Goal: Task Accomplishment & Management: Complete application form

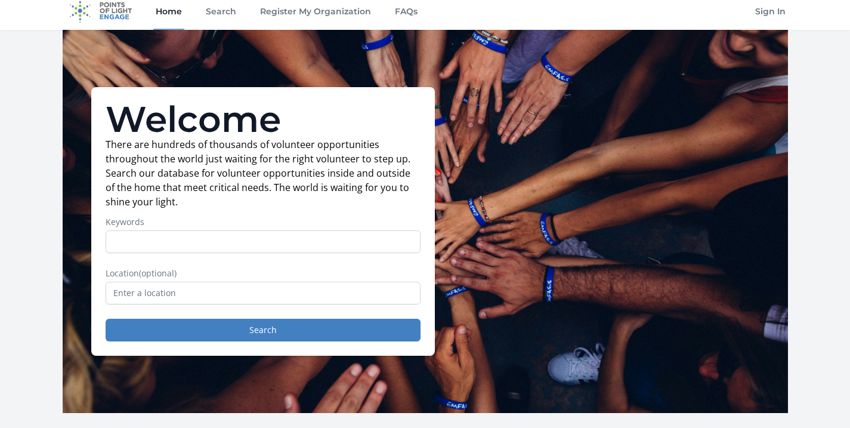
scroll to position [8, 0]
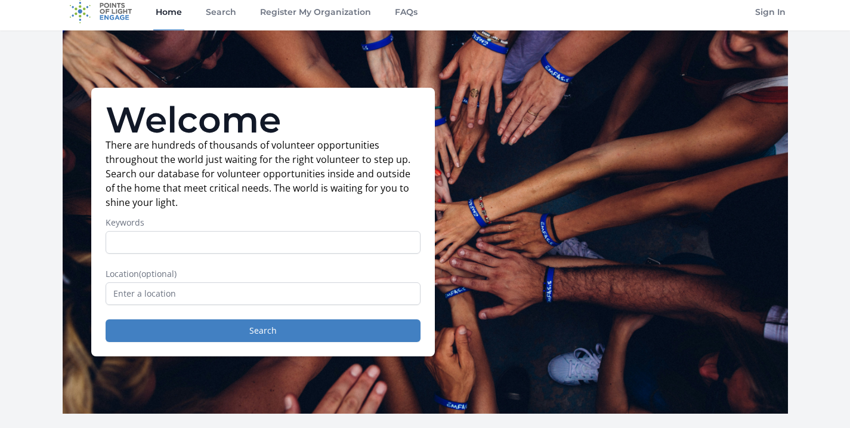
click at [259, 242] on input "Keywords" at bounding box center [263, 242] width 315 height 23
type input "caption"
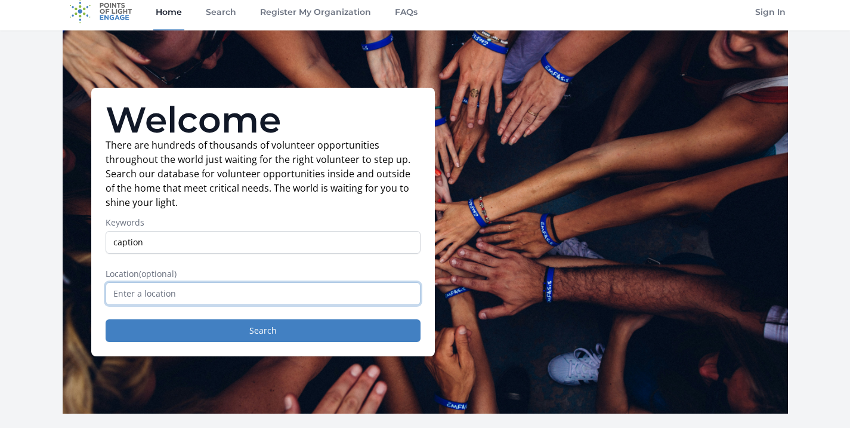
click at [244, 301] on input "text" at bounding box center [263, 293] width 315 height 23
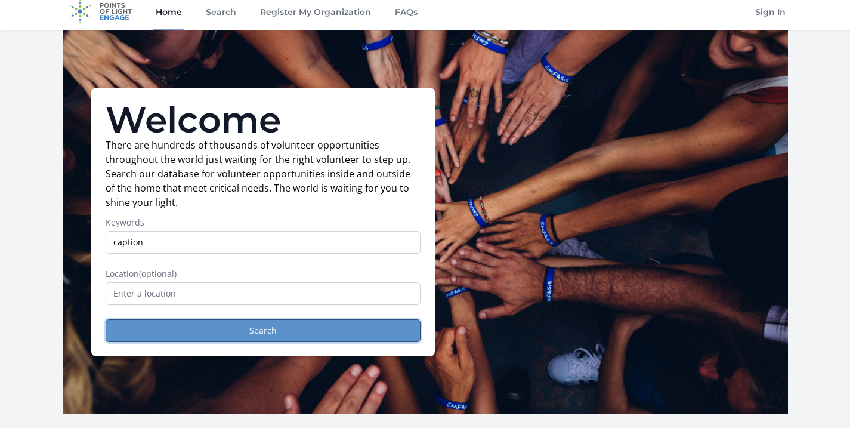
click at [236, 333] on button "Search" at bounding box center [263, 330] width 315 height 23
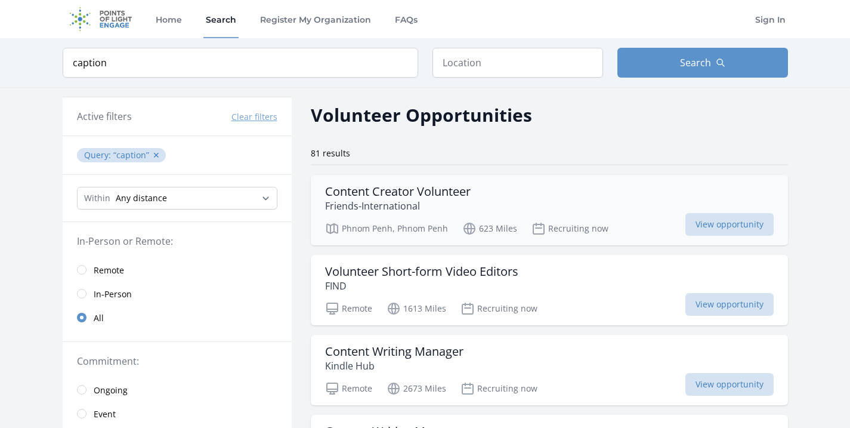
click at [400, 197] on h3 "Content Creator Volunteer" at bounding box center [398, 191] width 146 height 14
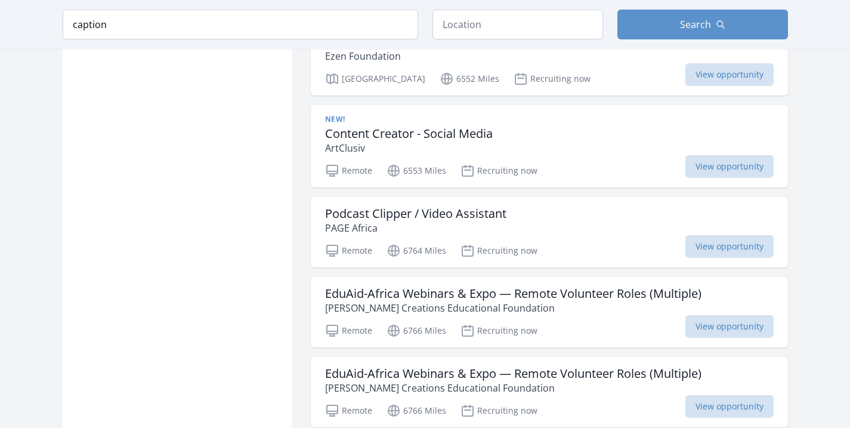
scroll to position [1398, 0]
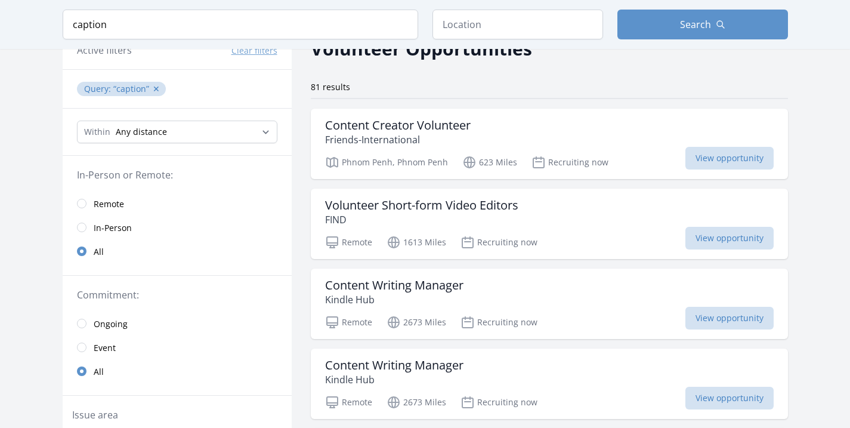
scroll to position [67, 0]
click at [117, 205] on span "Remote" at bounding box center [109, 203] width 30 height 12
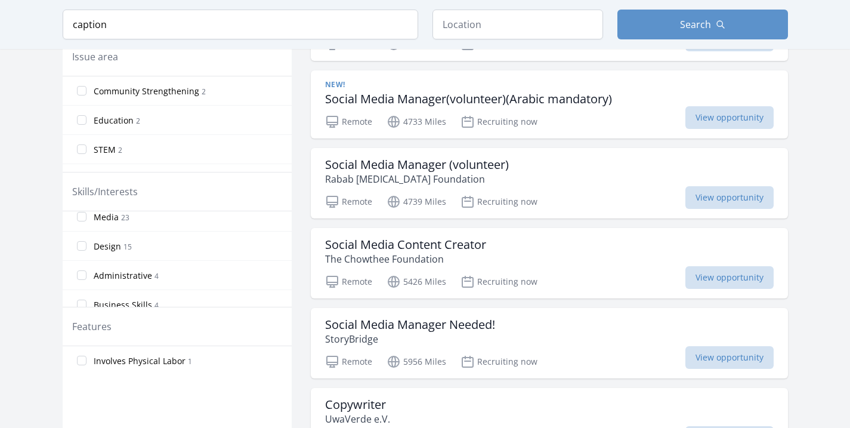
scroll to position [67, 0]
click at [146, 245] on label "Design 15" at bounding box center [177, 246] width 229 height 24
click at [86, 245] on input "Design 15" at bounding box center [82, 247] width 10 height 10
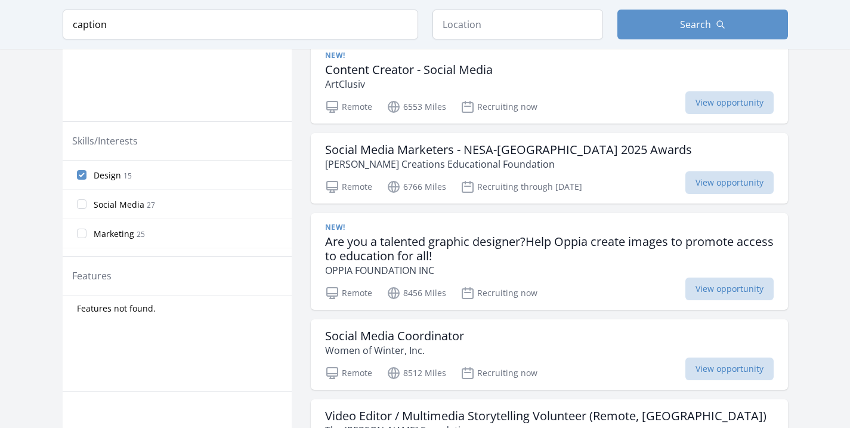
scroll to position [441, 0]
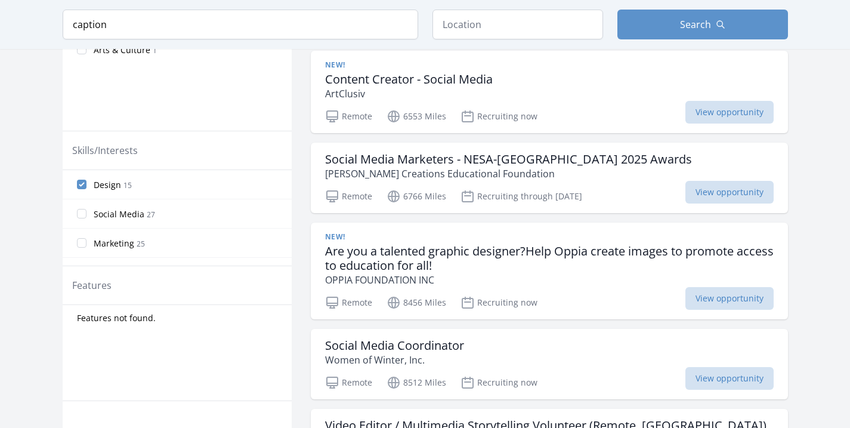
click at [86, 185] on label "Design 15" at bounding box center [177, 184] width 229 height 24
click at [86, 185] on input "Design 15" at bounding box center [82, 184] width 10 height 10
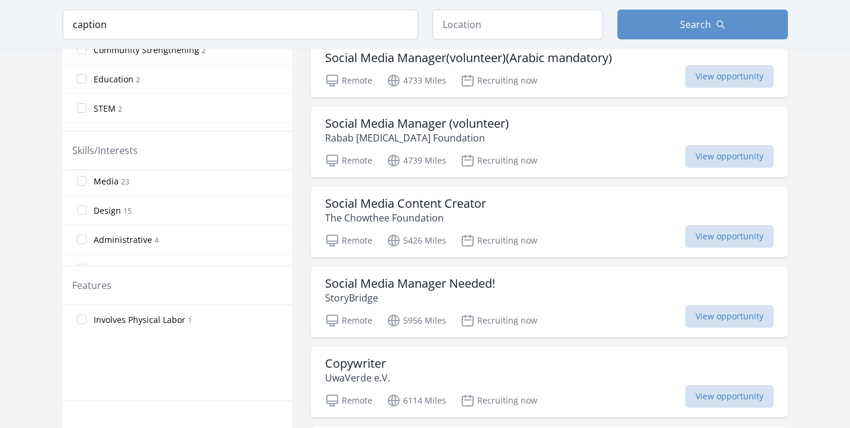
scroll to position [76, 0]
click at [81, 202] on label "Design 15" at bounding box center [177, 196] width 229 height 24
click at [81, 200] on input "Design 15" at bounding box center [82, 196] width 10 height 10
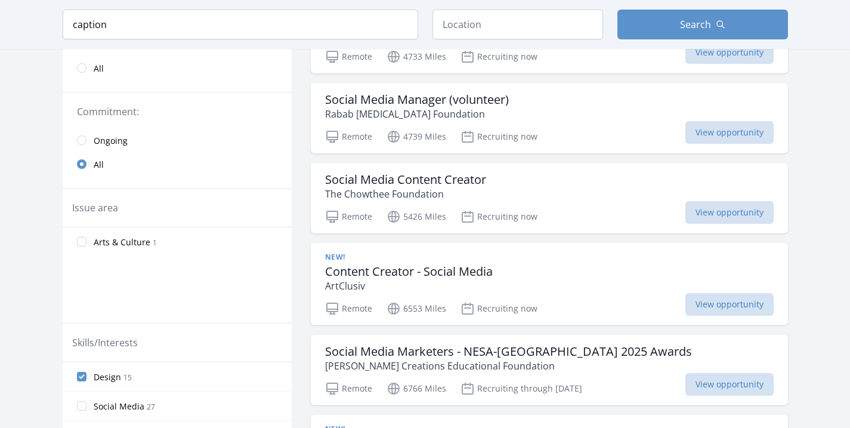
scroll to position [0, 0]
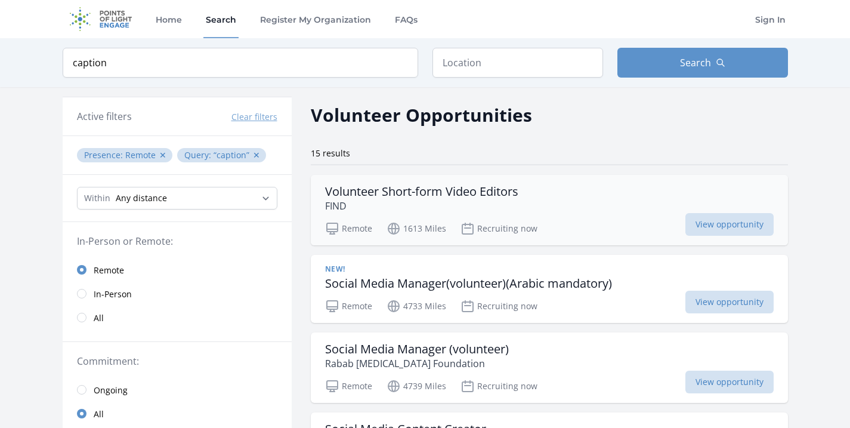
click at [422, 203] on p "FIND" at bounding box center [421, 206] width 193 height 14
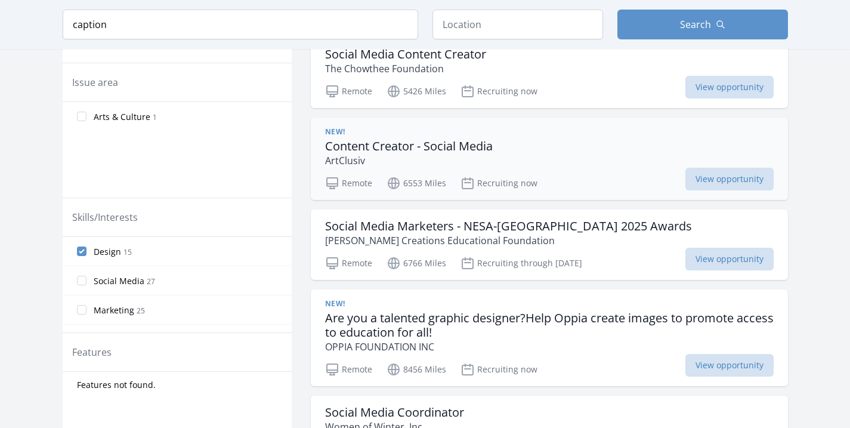
scroll to position [376, 0]
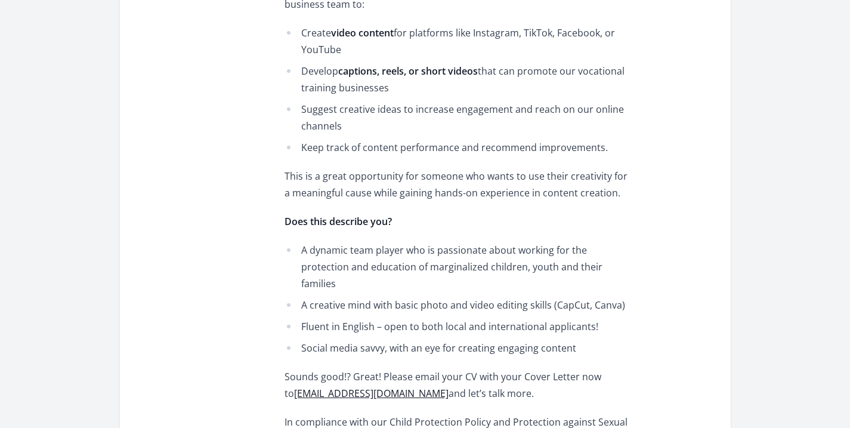
scroll to position [642, 0]
